Goal: Check status: Check status

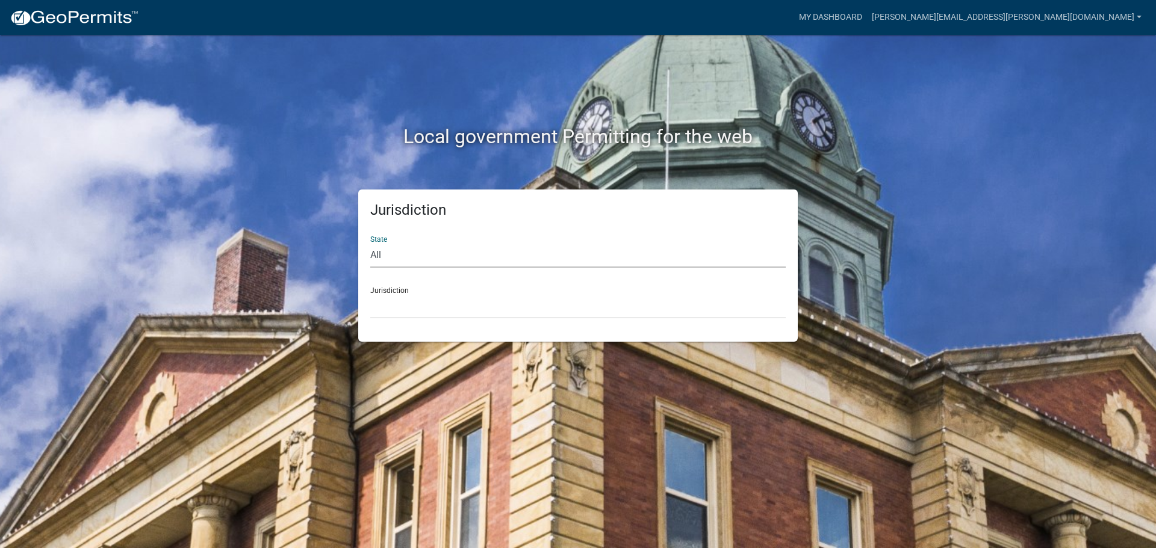
click at [382, 253] on select "All [US_STATE] [US_STATE] [US_STATE] [US_STATE] [US_STATE] [US_STATE] [US_STATE…" at bounding box center [577, 255] width 415 height 25
select select "[US_STATE]"
click at [370, 243] on select "All [US_STATE] [US_STATE] [US_STATE] [US_STATE] [US_STATE] [US_STATE] [US_STATE…" at bounding box center [577, 255] width 415 height 25
click at [398, 302] on select "City of [GEOGRAPHIC_DATA], [US_STATE] City of [GEOGRAPHIC_DATA], [US_STATE] Cit…" at bounding box center [577, 306] width 415 height 25
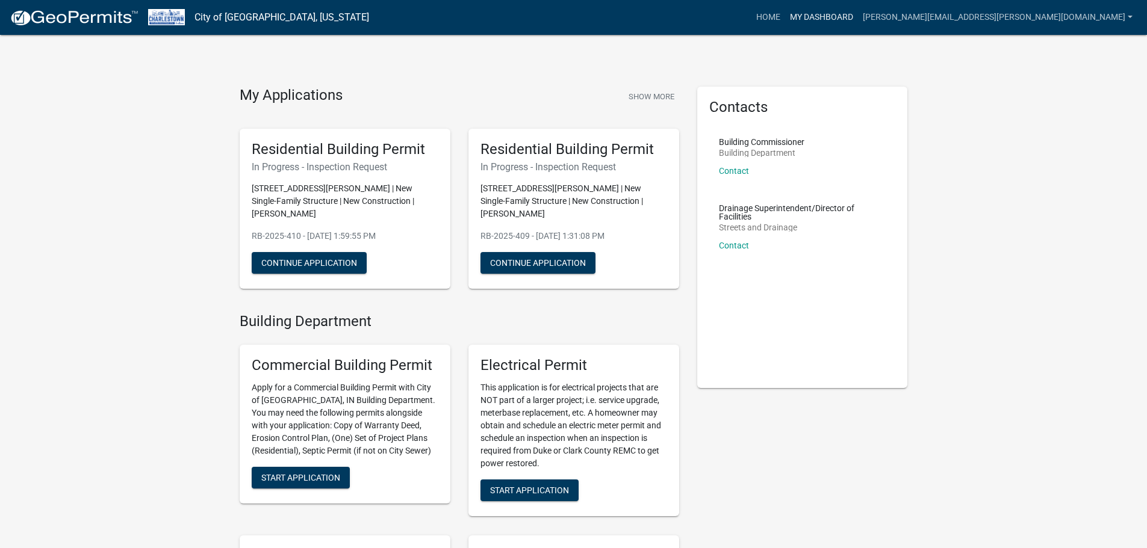
click at [858, 14] on link "My Dashboard" at bounding box center [821, 17] width 73 height 23
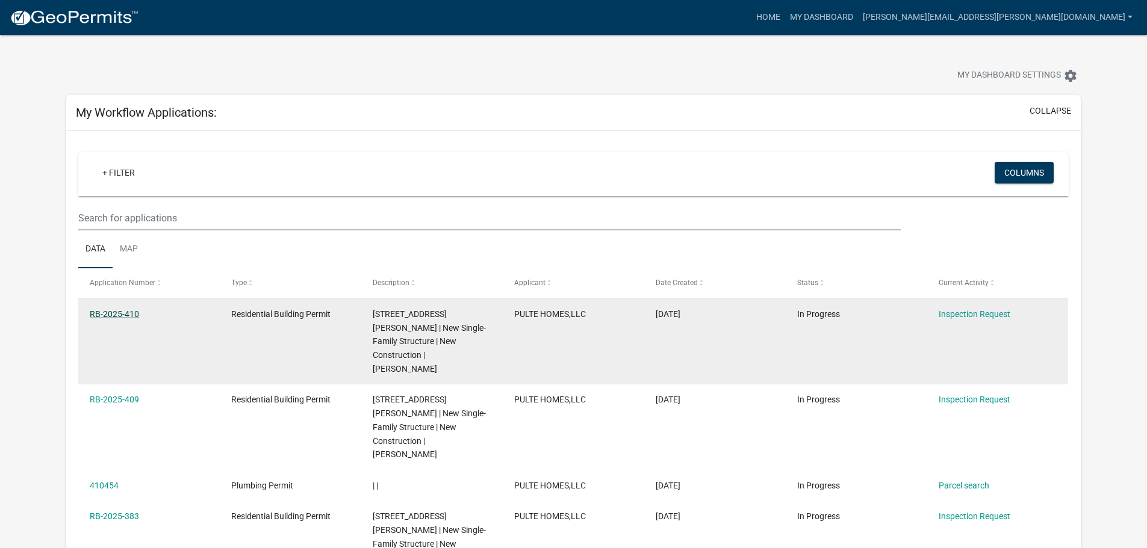
click at [107, 314] on link "RB-2025-410" at bounding box center [114, 314] width 49 height 10
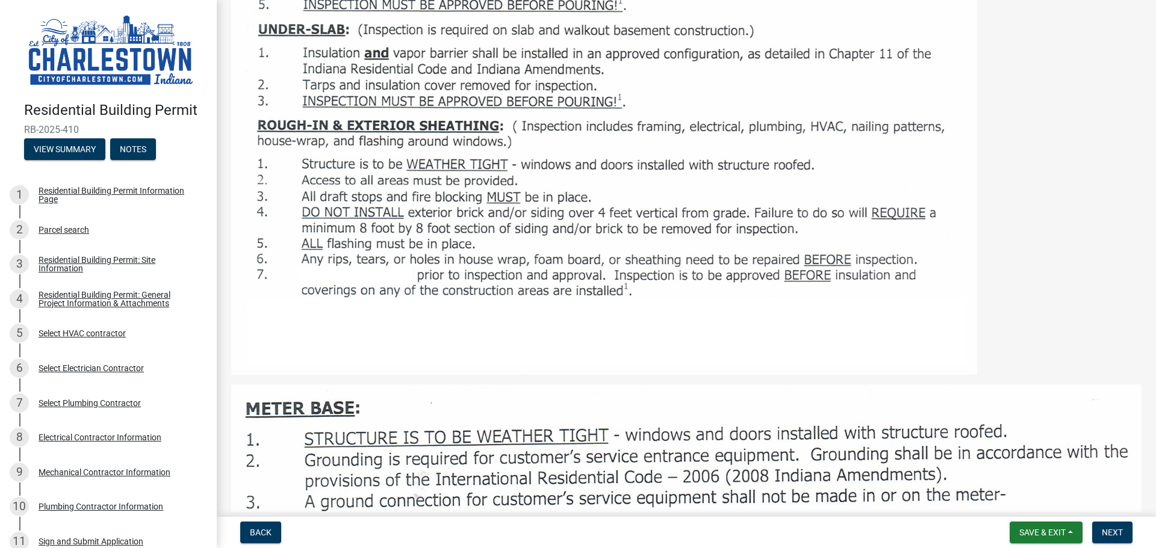
scroll to position [674, 0]
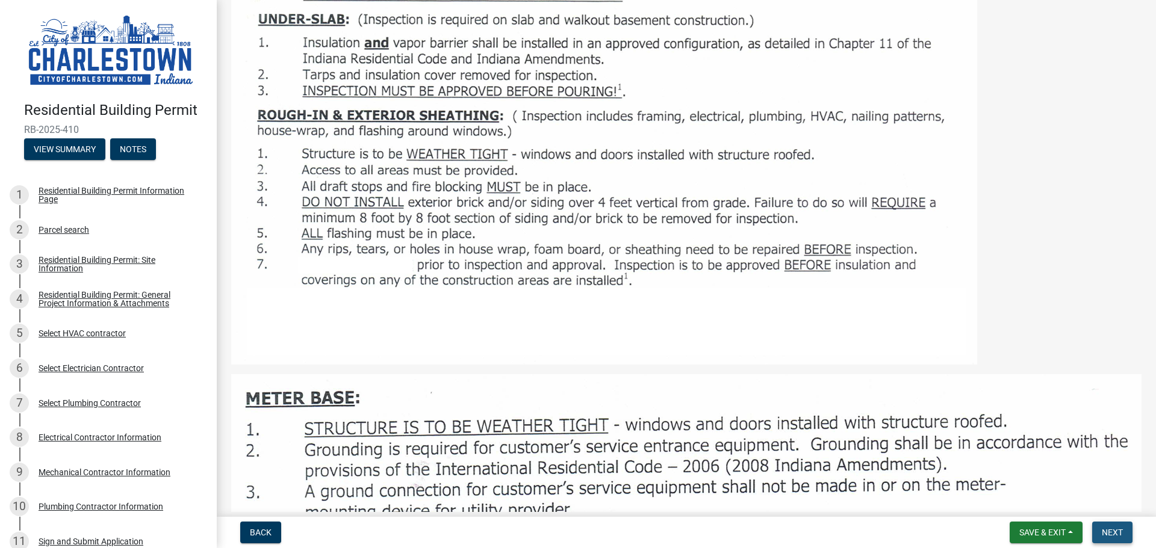
click at [1111, 536] on span "Next" at bounding box center [1112, 533] width 21 height 10
click at [59, 257] on div "Residential Building Permit: Site Information" at bounding box center [118, 264] width 159 height 17
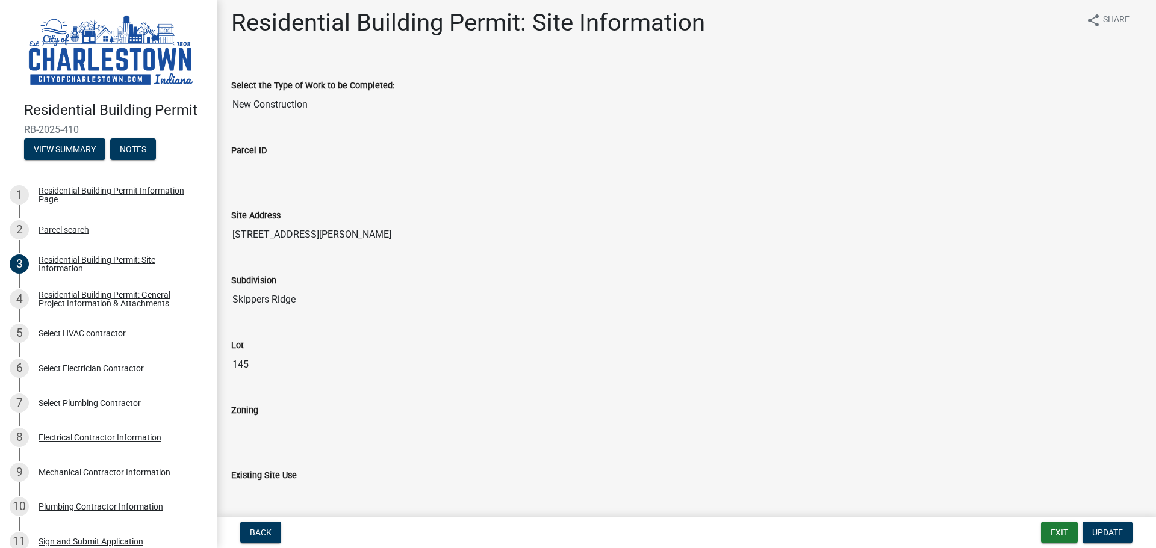
scroll to position [0, 0]
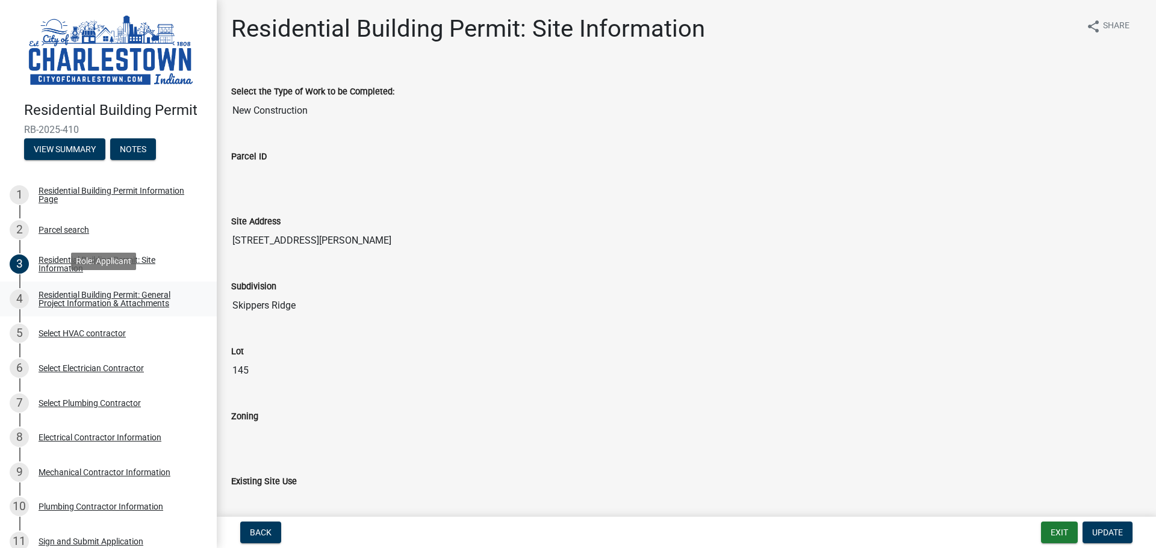
click at [125, 299] on div "Residential Building Permit: General Project Information & Attachments" at bounding box center [118, 299] width 159 height 17
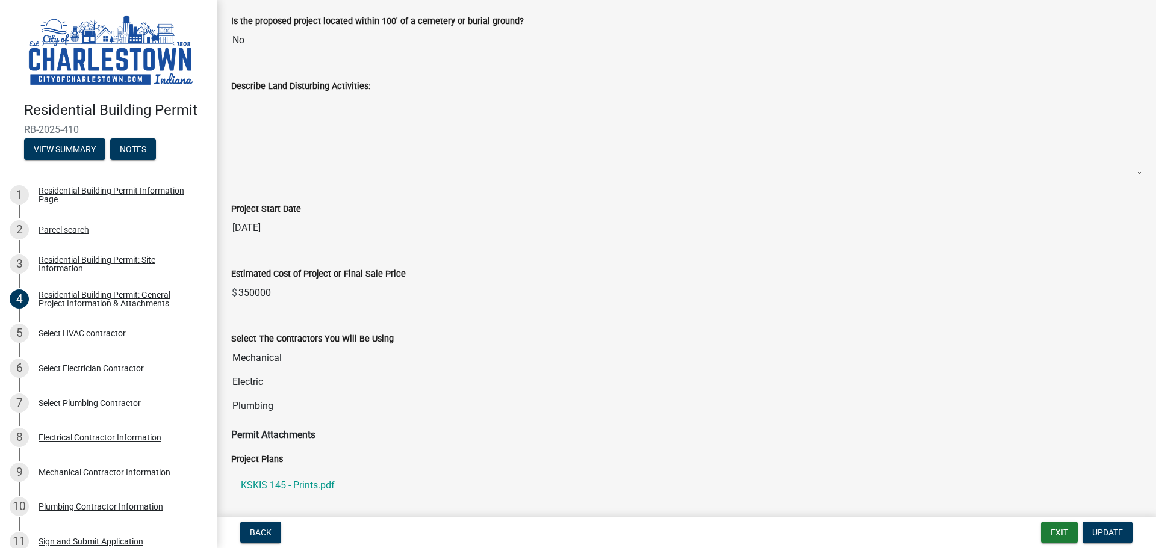
scroll to position [536, 0]
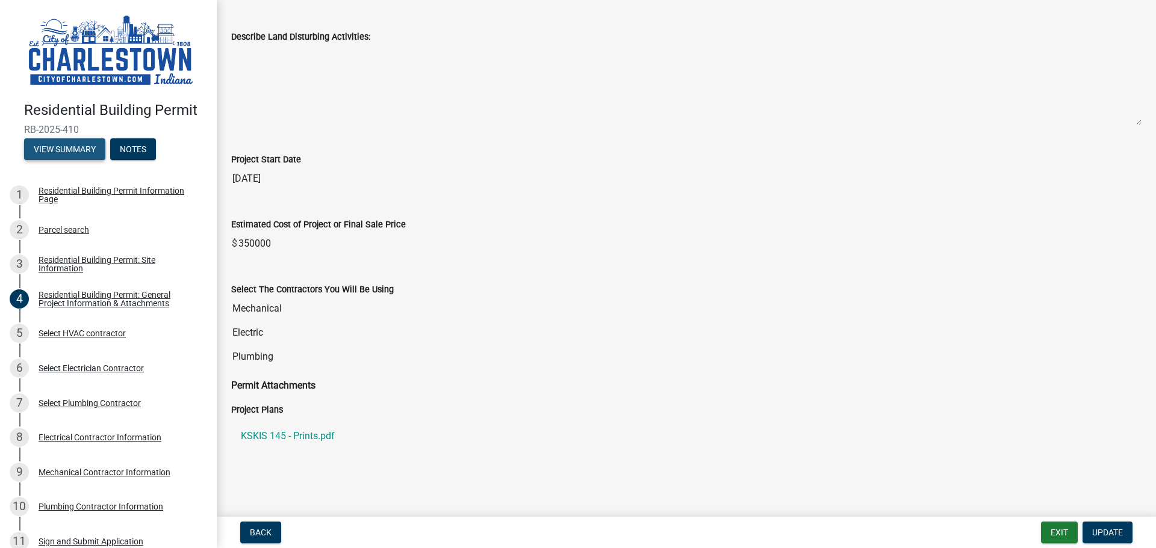
click at [59, 144] on button "View Summary" at bounding box center [64, 149] width 81 height 22
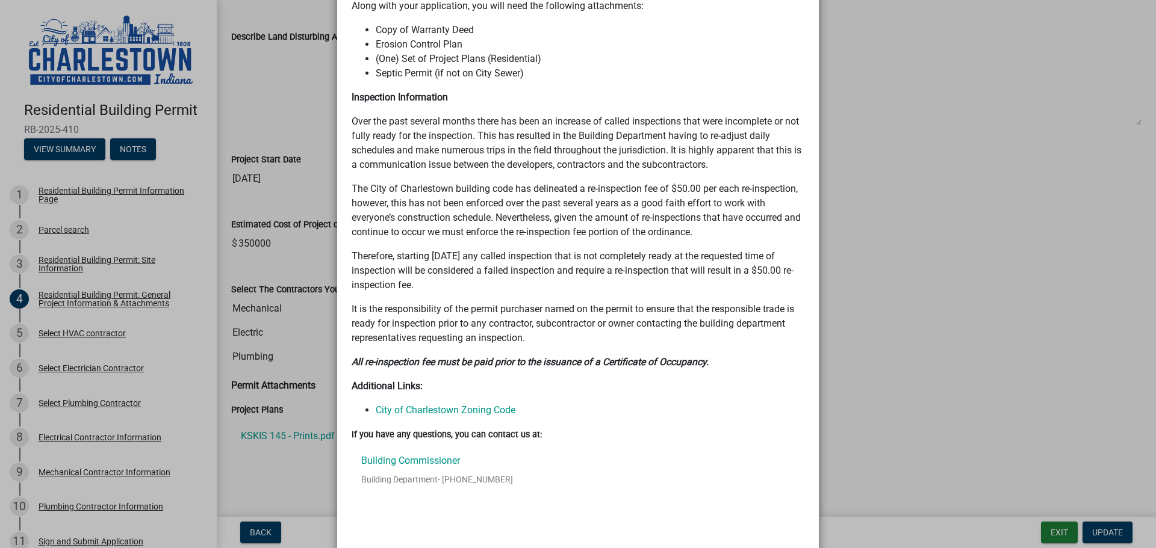
scroll to position [542, 0]
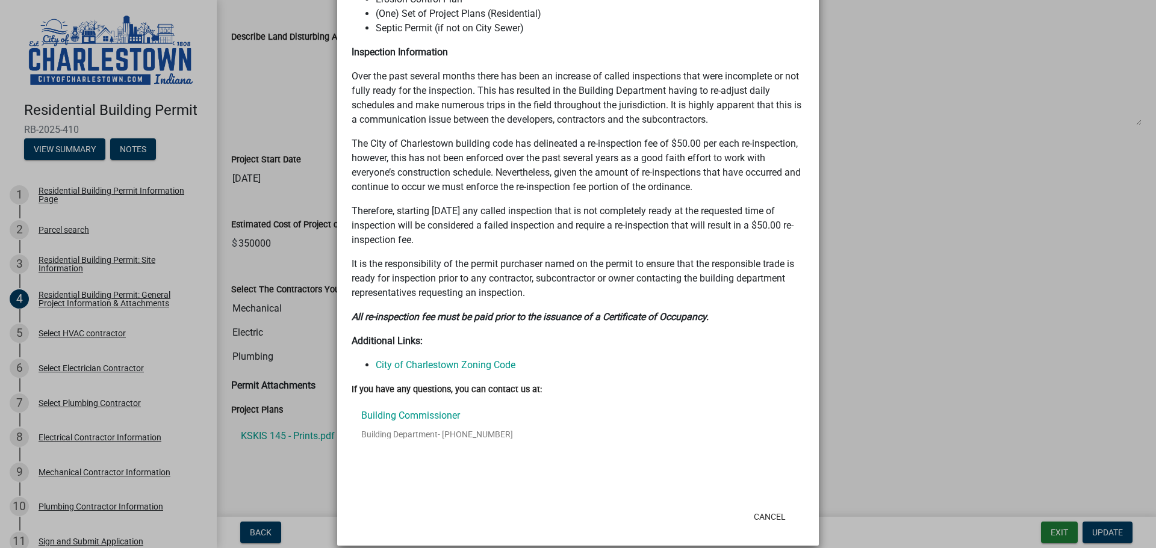
click at [906, 399] on ngb-modal-window "Summary × Printer Friendly Residential Building Permit Information Page Parcel …" at bounding box center [578, 274] width 1156 height 548
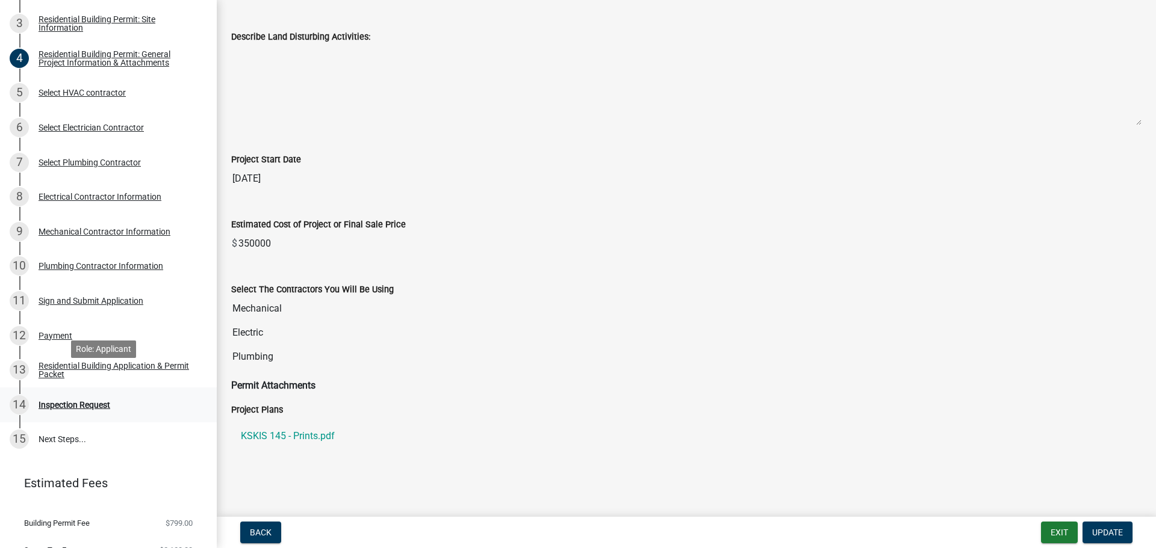
scroll to position [285, 0]
